Goal: Task Accomplishment & Management: Manage account settings

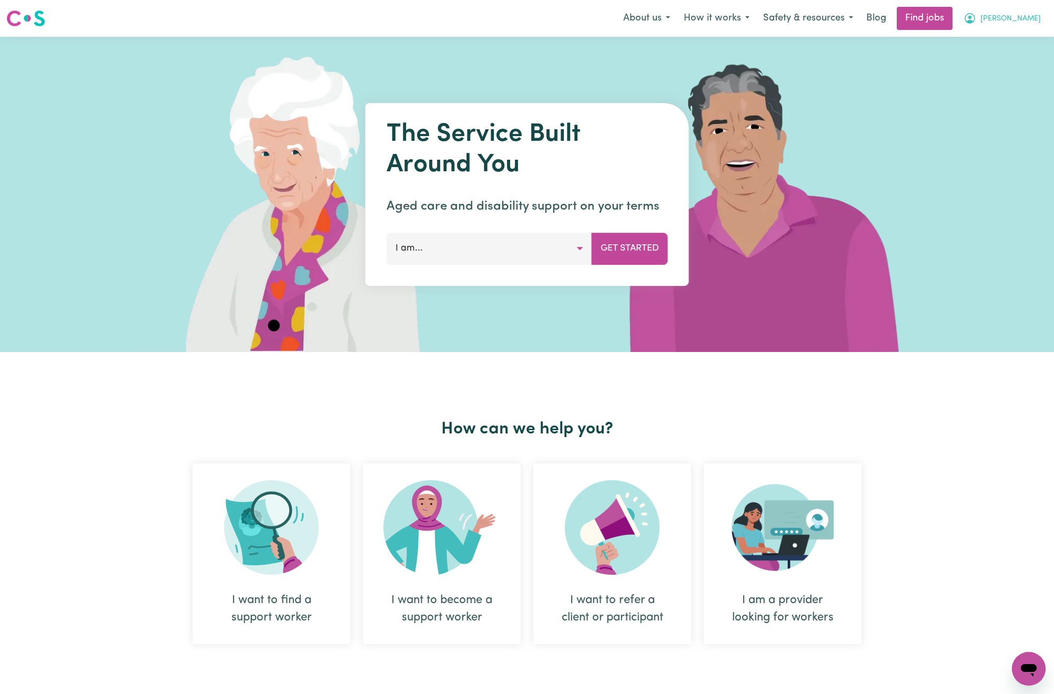
click at [976, 24] on icon "My Account" at bounding box center [969, 18] width 13 height 13
click at [1000, 78] on link "Logout" at bounding box center [1005, 80] width 83 height 20
click at [1033, 19] on link "Login" at bounding box center [1029, 18] width 36 height 23
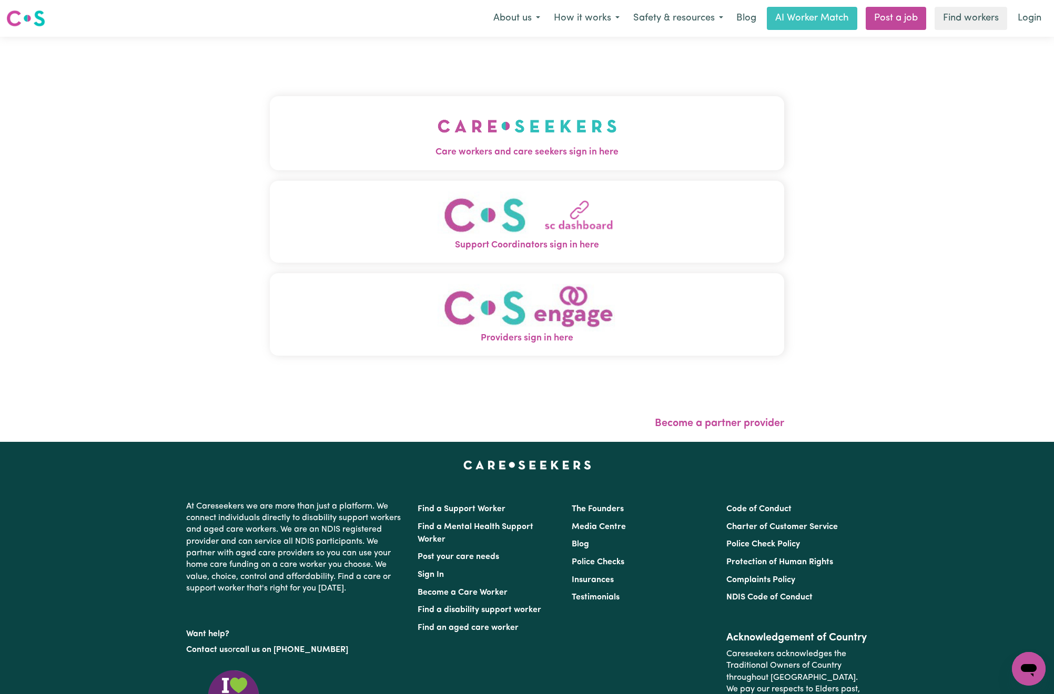
click at [458, 121] on img "Care workers and care seekers sign in here" at bounding box center [526, 126] width 179 height 39
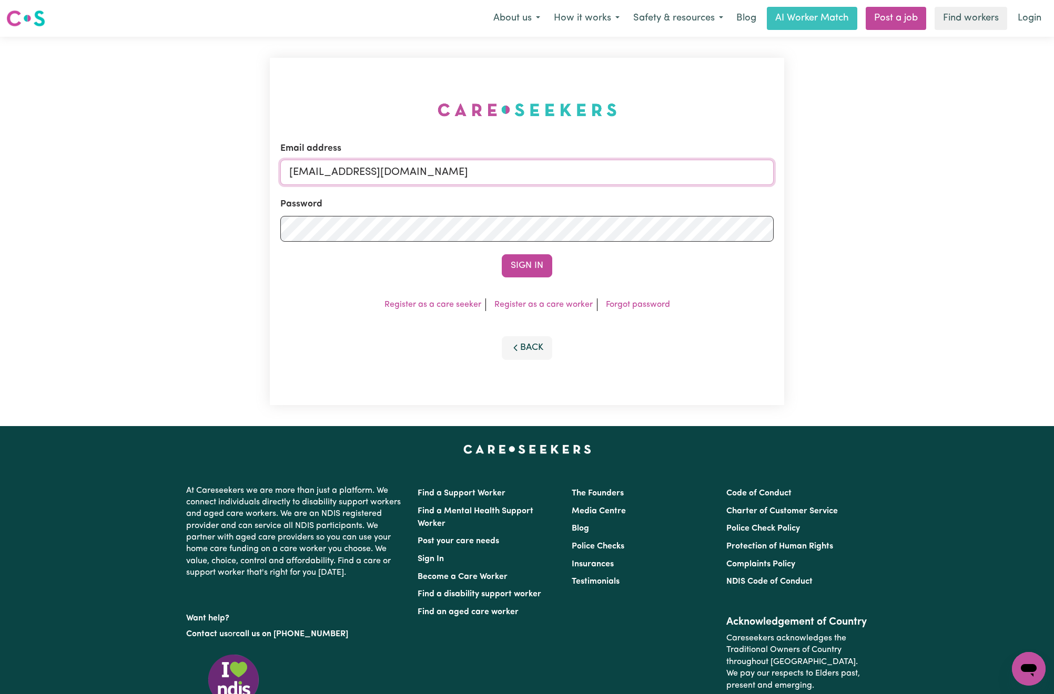
drag, startPoint x: 345, startPoint y: 170, endPoint x: 622, endPoint y: 170, distance: 276.5
click at [622, 170] on input "[EMAIL_ADDRESS][DOMAIN_NAME]" at bounding box center [526, 172] width 493 height 25
paste input "[EMAIL_ADDRESS][DOMAIN_NAME]"
type input "superuser~[EMAIL_ADDRESS][DOMAIN_NAME]"
click at [502, 254] on button "Sign In" at bounding box center [527, 265] width 50 height 23
